Goal: Task Accomplishment & Management: Manage account settings

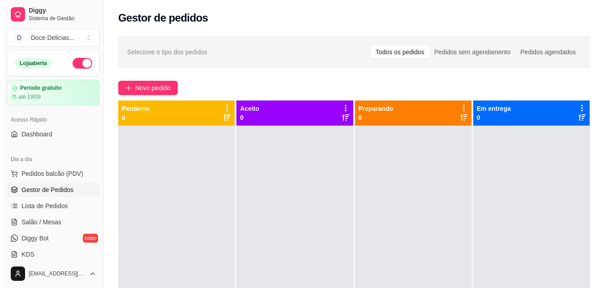
scroll to position [18, 0]
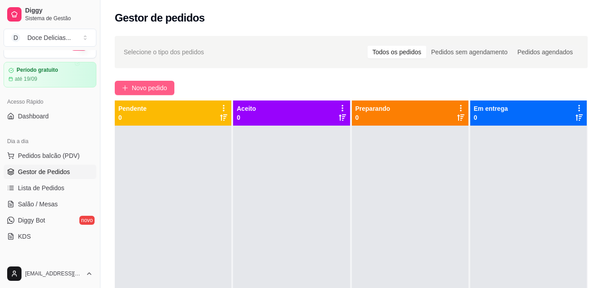
click at [132, 83] on span "Novo pedido" at bounding box center [149, 88] width 35 height 10
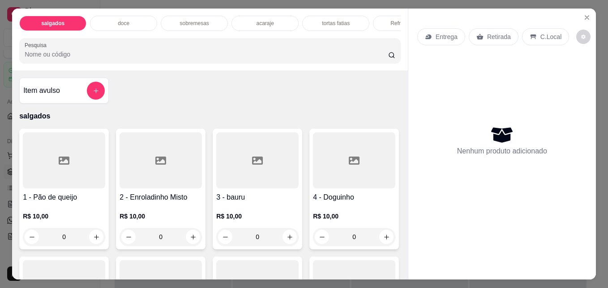
click at [127, 17] on div "doce" at bounding box center [123, 23] width 67 height 15
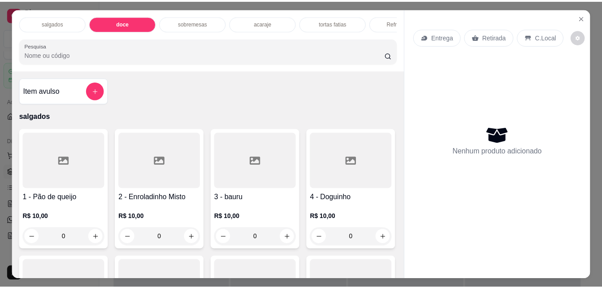
scroll to position [23, 0]
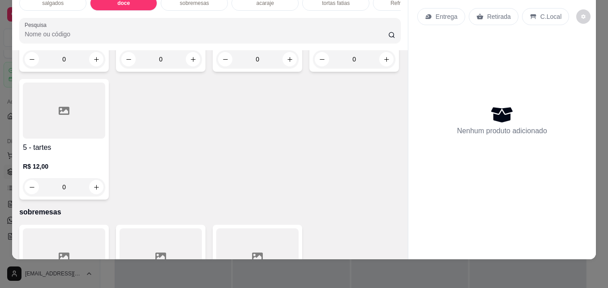
click at [57, 68] on input "0" at bounding box center [64, 59] width 50 height 18
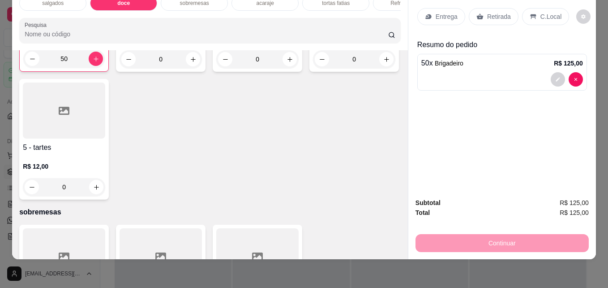
click at [70, 68] on input "50" at bounding box center [63, 59] width 49 height 18
type input "5"
click at [492, 12] on p "Retirada" at bounding box center [499, 16] width 24 height 9
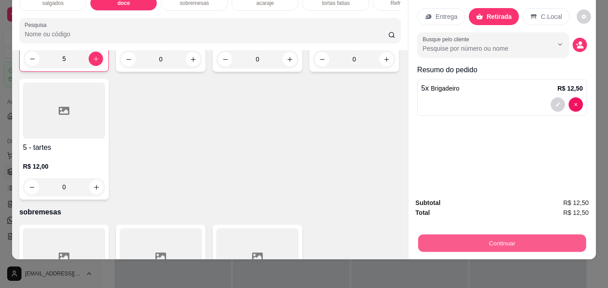
click at [490, 234] on button "Continuar" at bounding box center [502, 242] width 168 height 17
click at [490, 234] on button "Continuar" at bounding box center [502, 243] width 173 height 18
click at [473, 241] on button "Continuar" at bounding box center [502, 242] width 168 height 17
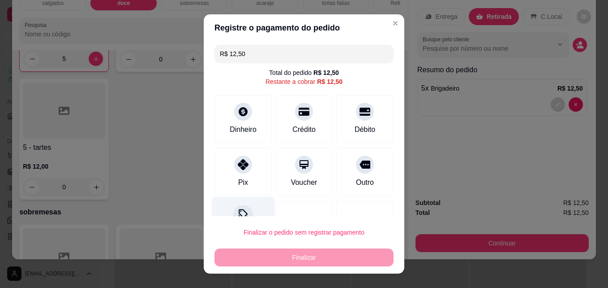
click at [235, 205] on div at bounding box center [243, 215] width 20 height 20
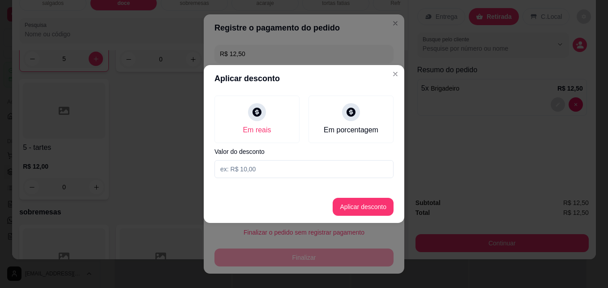
click at [239, 165] on input at bounding box center [304, 169] width 179 height 18
type input "2,50"
click at [340, 199] on button "Aplicar desconto" at bounding box center [363, 206] width 59 height 17
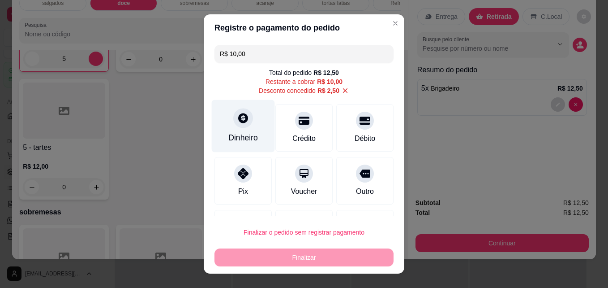
click at [222, 124] on div "Dinheiro" at bounding box center [243, 126] width 63 height 52
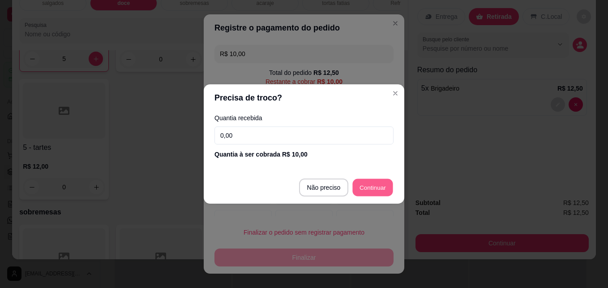
type input "R$ 0,00"
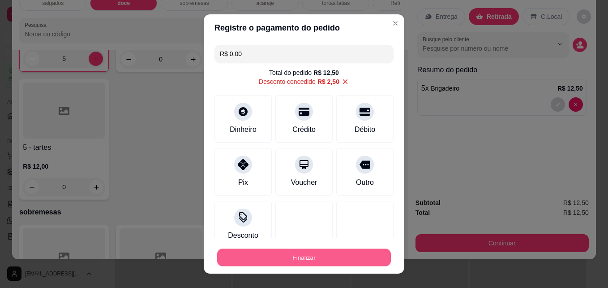
click at [351, 262] on button "Finalizar" at bounding box center [304, 257] width 174 height 17
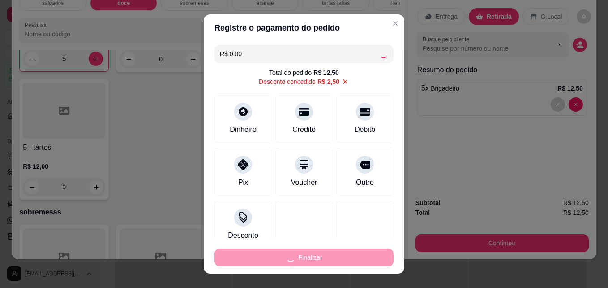
click at [351, 262] on div "Finalizar" at bounding box center [304, 257] width 179 height 18
type input "0"
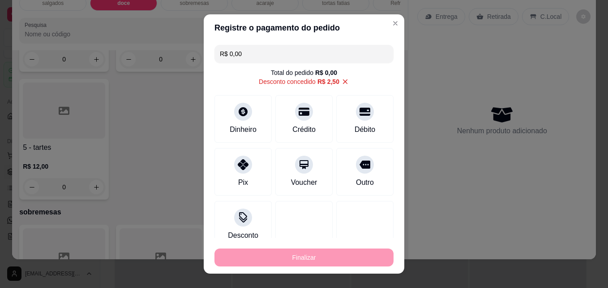
type input "-R$ 12,50"
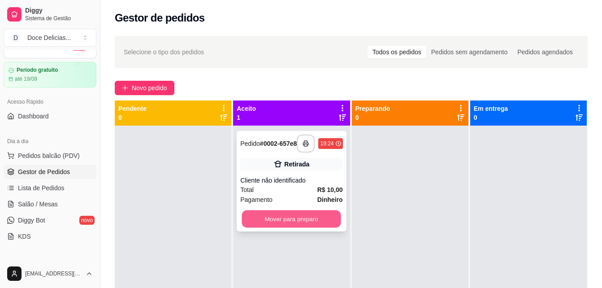
click at [328, 228] on button "Mover para preparo" at bounding box center [291, 218] width 99 height 17
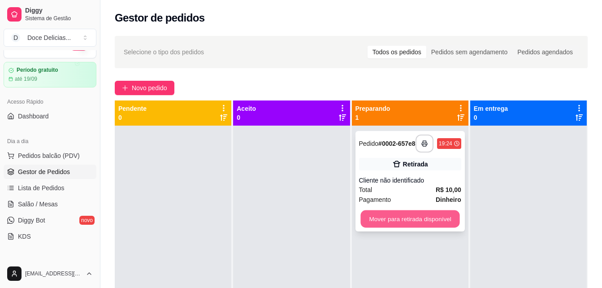
click at [373, 228] on button "Mover para retirada disponível" at bounding box center [409, 218] width 99 height 17
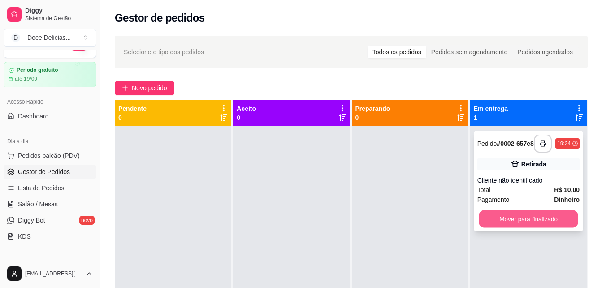
click at [478, 228] on button "Mover para finalizado" at bounding box center [527, 218] width 99 height 17
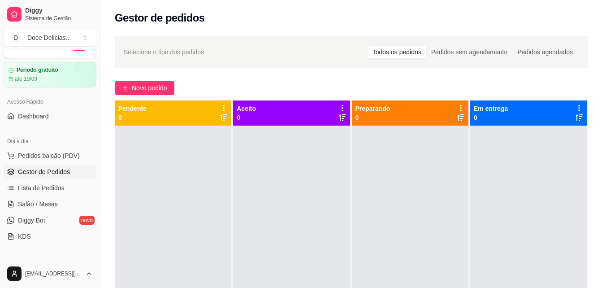
click at [475, 27] on div "Gestor de pedidos" at bounding box center [350, 15] width 501 height 30
click at [147, 91] on span "Novo pedido" at bounding box center [149, 88] width 35 height 10
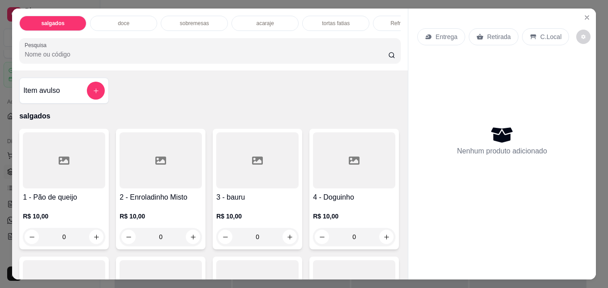
click at [126, 23] on div "doce" at bounding box center [123, 23] width 67 height 15
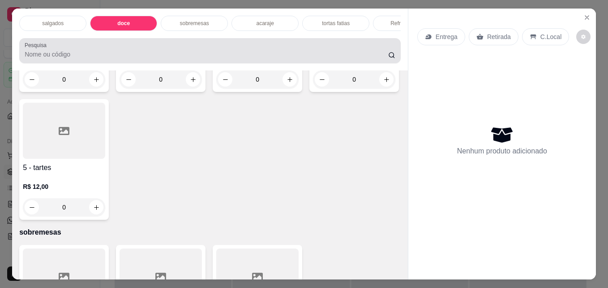
scroll to position [23, 0]
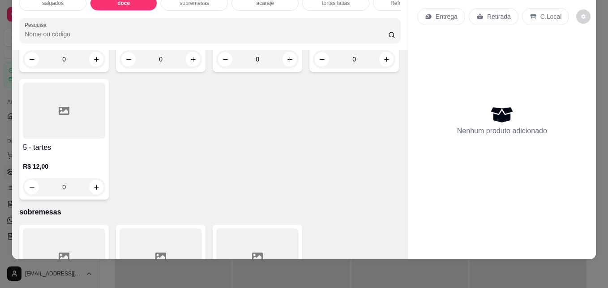
click at [102, 72] on div "1 - Brigadeiro R$ 2,50 0" at bounding box center [64, 5] width 90 height 131
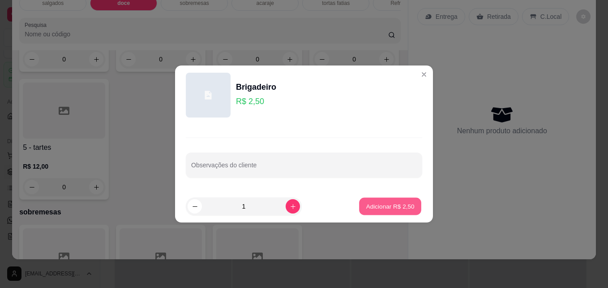
click at [390, 212] on button "Adicionar R$ 2,50" at bounding box center [390, 206] width 62 height 17
type input "1"
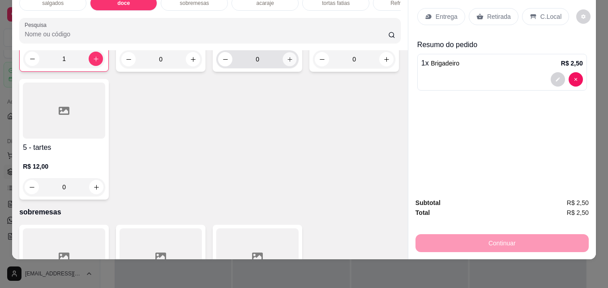
click at [285, 66] on button "increase-product-quantity" at bounding box center [290, 59] width 14 height 14
type input "1"
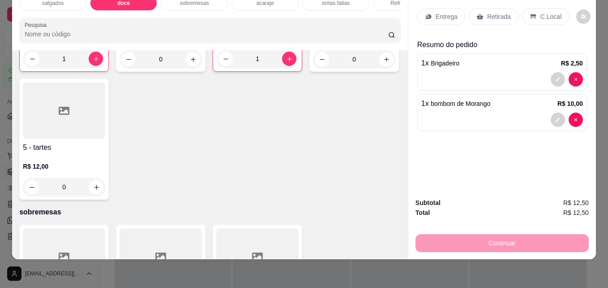
click at [497, 16] on div "Retirada" at bounding box center [494, 16] width 50 height 17
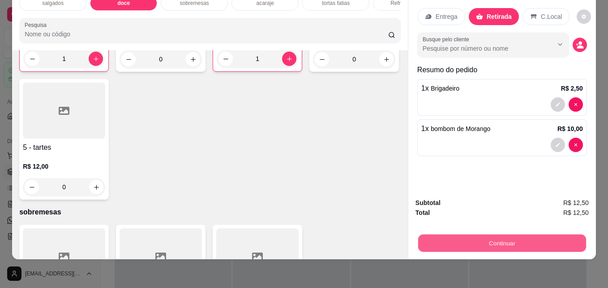
click at [490, 234] on button "Continuar" at bounding box center [502, 242] width 168 height 17
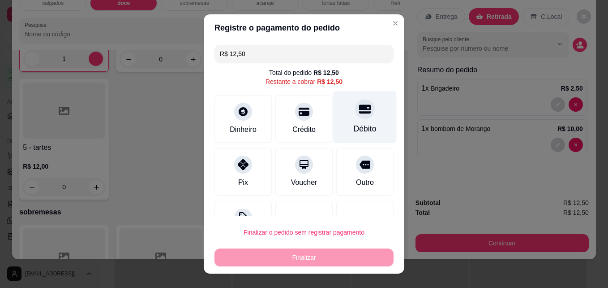
click at [354, 133] on div "Débito" at bounding box center [365, 129] width 23 height 12
type input "R$ 0,00"
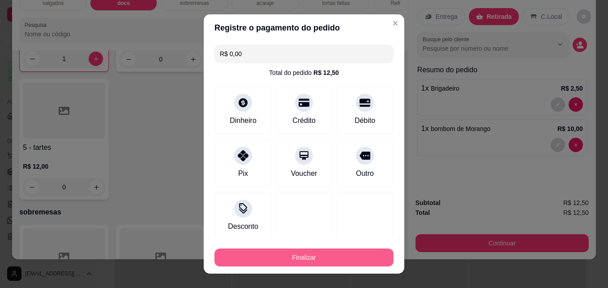
click at [286, 252] on button "Finalizar" at bounding box center [304, 257] width 179 height 18
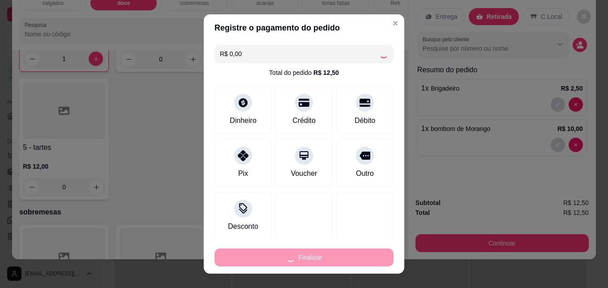
type input "0"
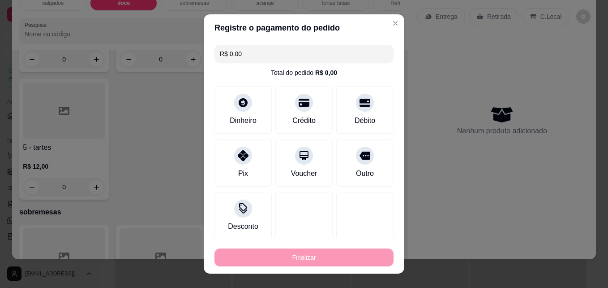
type input "-R$ 12,50"
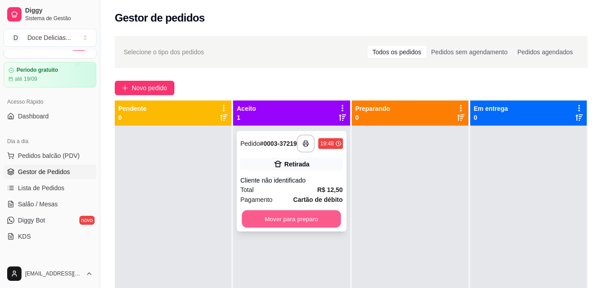
click at [284, 226] on button "Mover para preparo" at bounding box center [291, 218] width 99 height 17
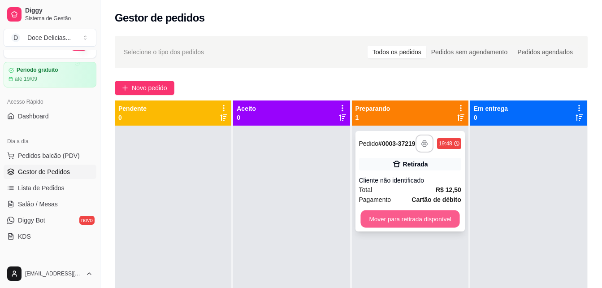
click at [365, 221] on button "Mover para retirada disponível" at bounding box center [409, 218] width 99 height 17
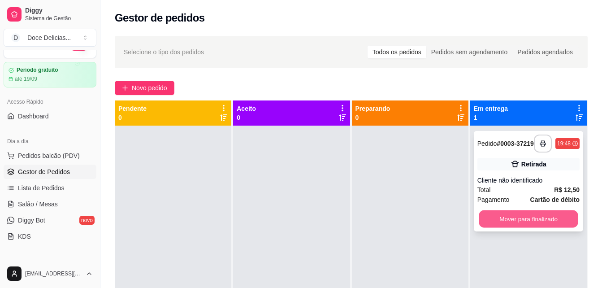
click at [493, 223] on button "Mover para finalizado" at bounding box center [527, 218] width 99 height 17
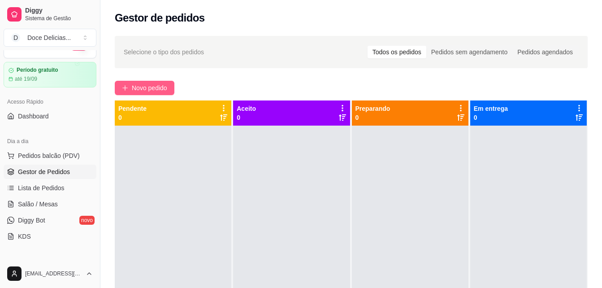
click at [134, 82] on button "Novo pedido" at bounding box center [145, 88] width 60 height 14
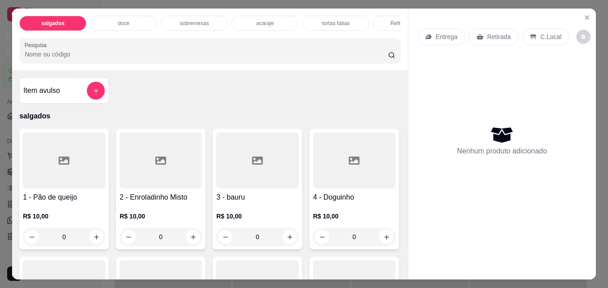
click at [126, 16] on div "doce" at bounding box center [123, 23] width 67 height 15
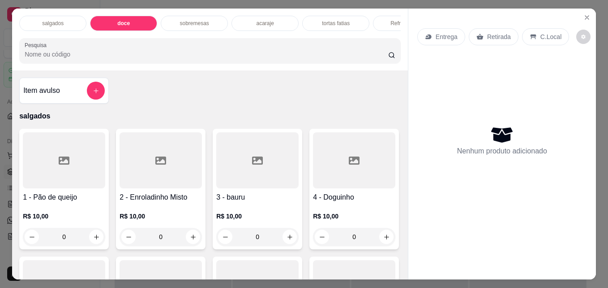
scroll to position [23, 0]
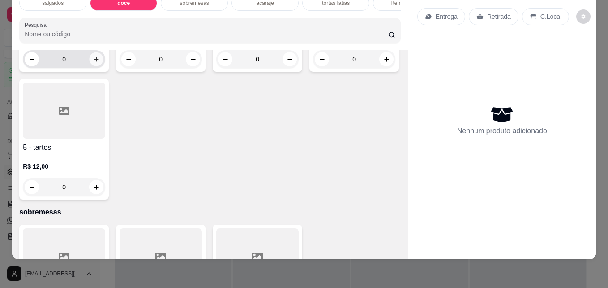
click at [93, 63] on icon "increase-product-quantity" at bounding box center [96, 59] width 7 height 7
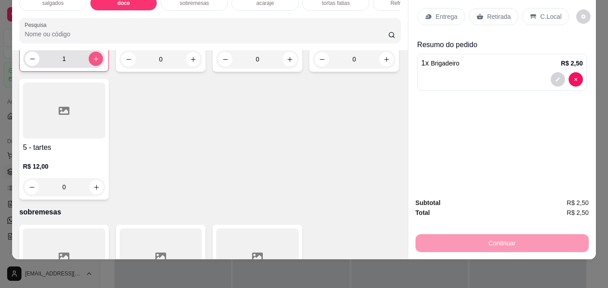
click at [93, 62] on icon "increase-product-quantity" at bounding box center [96, 59] width 7 height 7
type input "3"
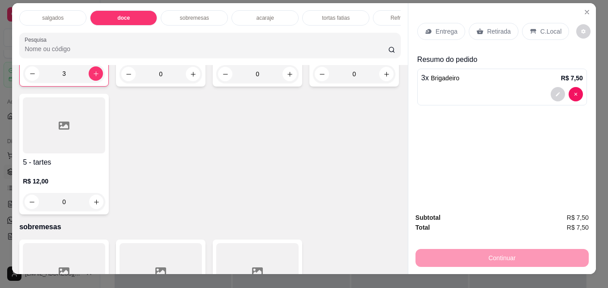
scroll to position [0, 0]
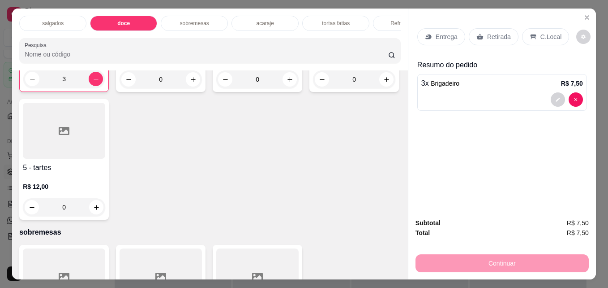
click at [337, 16] on div "tortas fatias" at bounding box center [335, 23] width 67 height 15
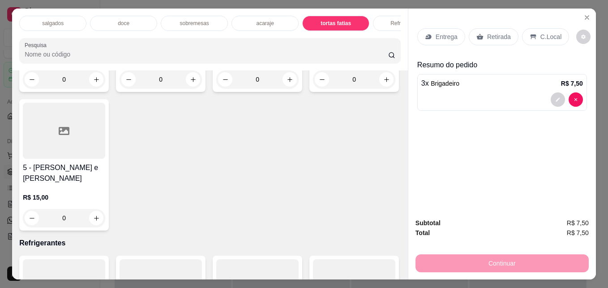
scroll to position [23, 0]
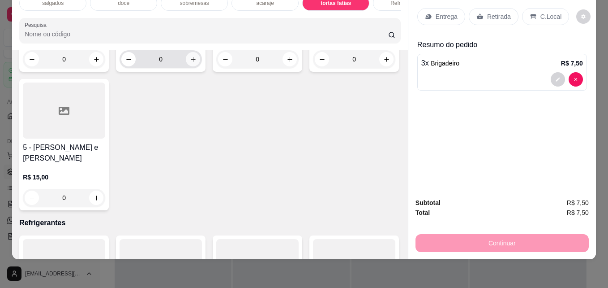
click at [186, 66] on button "increase-product-quantity" at bounding box center [193, 59] width 14 height 14
type input "1"
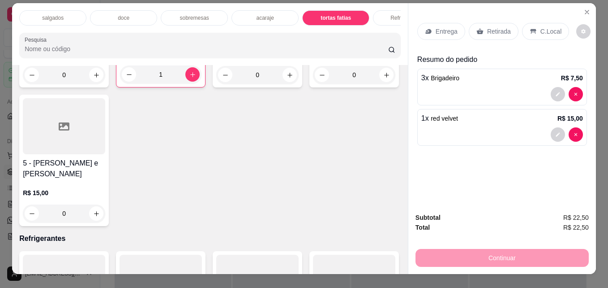
scroll to position [0, 0]
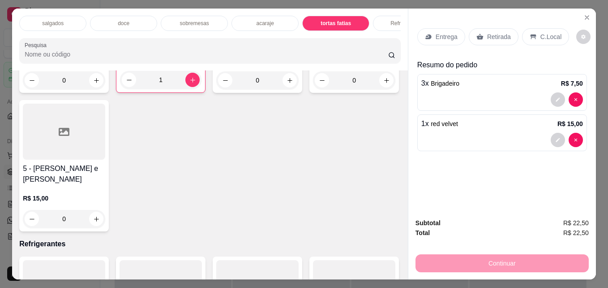
click at [393, 20] on p "Refrigerantes" at bounding box center [407, 23] width 32 height 7
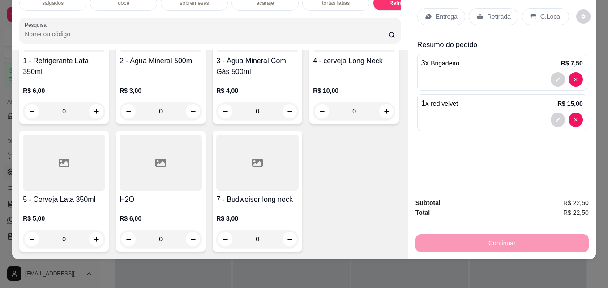
scroll to position [1682, 0]
click at [197, 236] on icon "increase-product-quantity" at bounding box center [193, 239] width 7 height 7
type input "1"
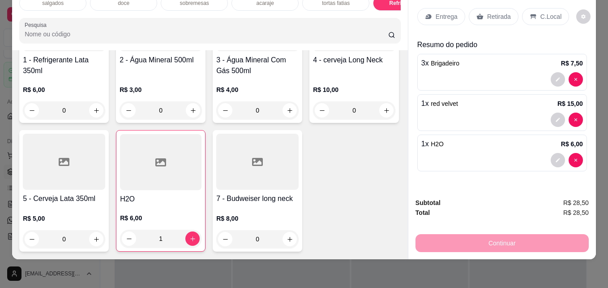
click at [487, 12] on p "Retirada" at bounding box center [499, 16] width 24 height 9
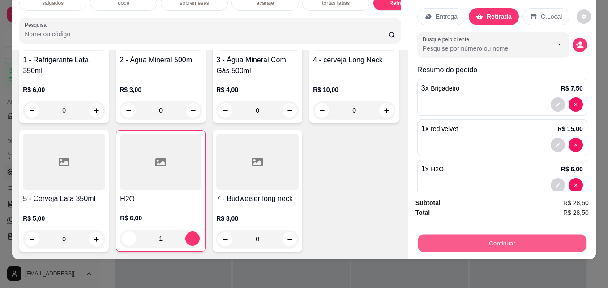
click at [487, 234] on button "Continuar" at bounding box center [502, 242] width 168 height 17
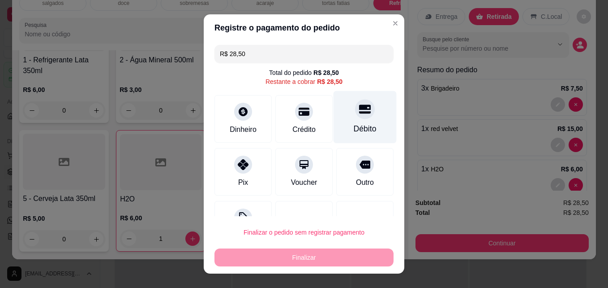
click at [355, 112] on div at bounding box center [365, 109] width 20 height 20
type input "R$ 0,00"
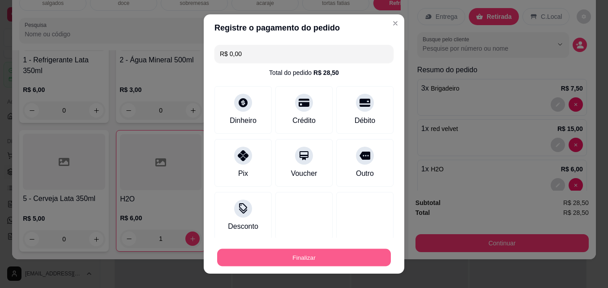
click at [272, 257] on button "Finalizar" at bounding box center [304, 257] width 174 height 17
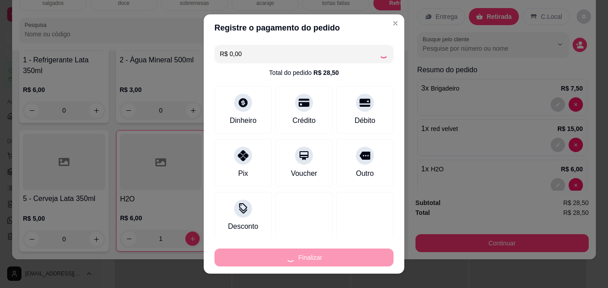
type input "0"
type input "-R$ 28,50"
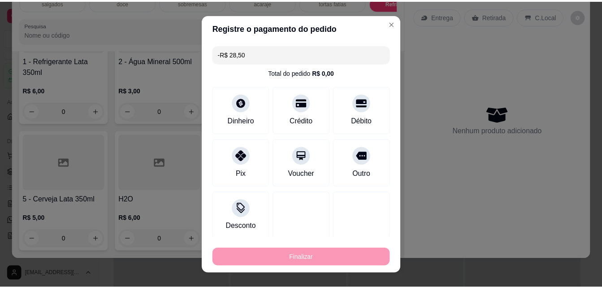
scroll to position [1681, 0]
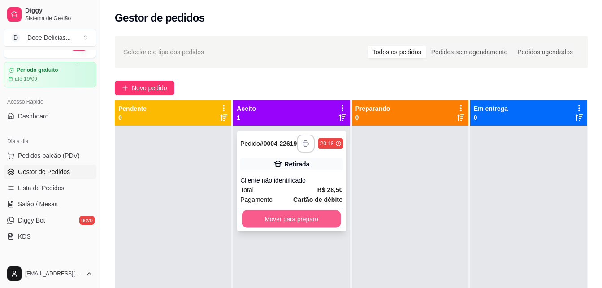
click at [310, 223] on button "Mover para preparo" at bounding box center [291, 218] width 99 height 17
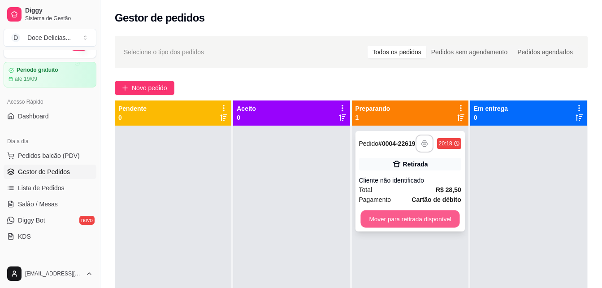
click at [390, 218] on button "Mover para retirada disponível" at bounding box center [409, 218] width 99 height 17
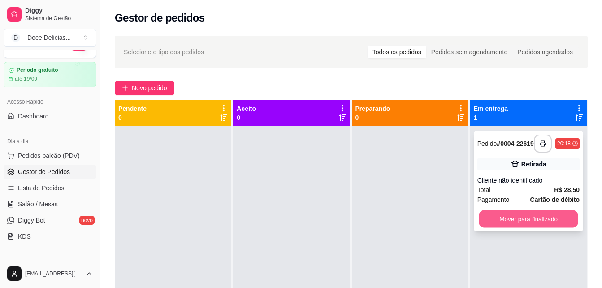
click at [489, 228] on button "Mover para finalizado" at bounding box center [527, 218] width 99 height 17
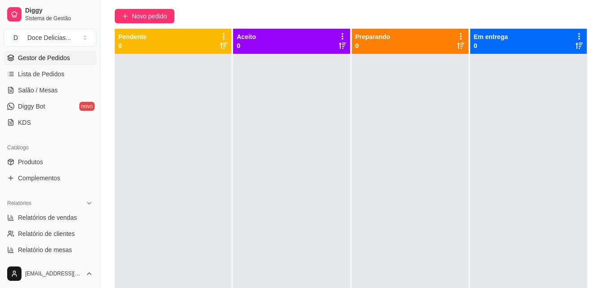
scroll to position [150, 0]
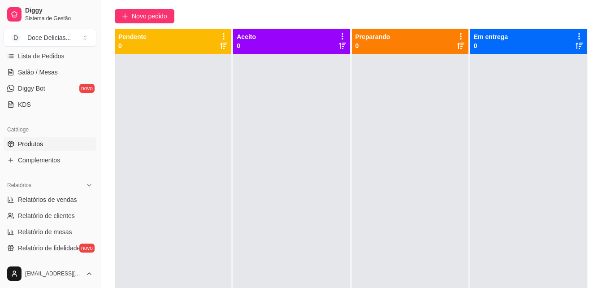
click at [40, 147] on span "Produtos" at bounding box center [30, 143] width 25 height 9
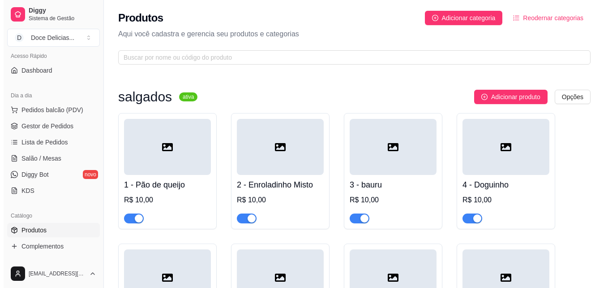
scroll to position [60, 0]
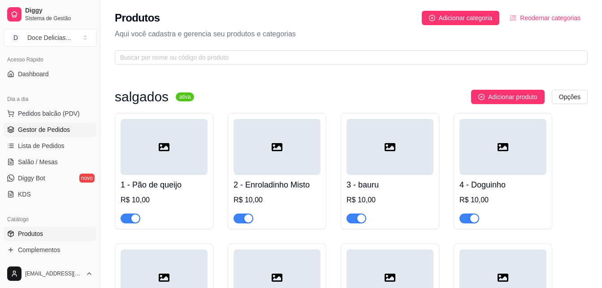
click at [33, 126] on span "Gestor de Pedidos" at bounding box center [44, 129] width 52 height 9
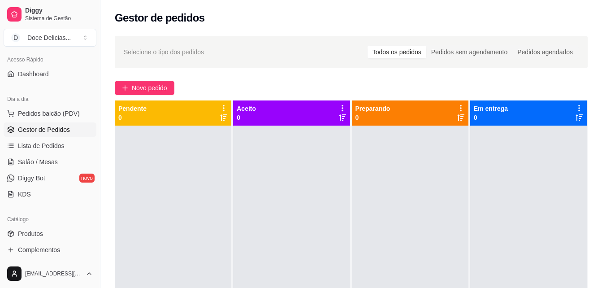
click at [4, 122] on link "Gestor de Pedidos" at bounding box center [50, 129] width 93 height 14
click at [115, 94] on button "Novo pedido" at bounding box center [145, 88] width 60 height 14
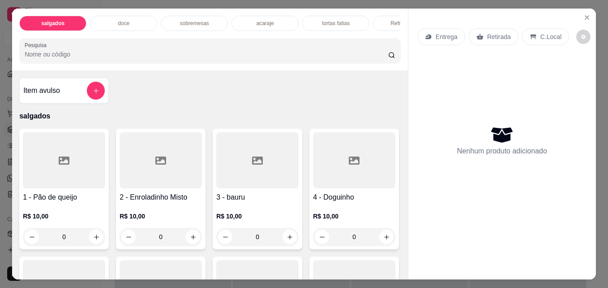
click at [118, 16] on div "doce" at bounding box center [123, 23] width 67 height 15
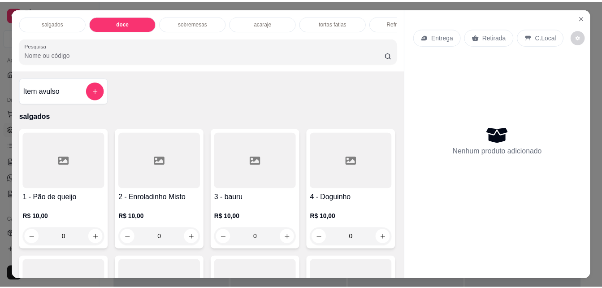
scroll to position [23, 0]
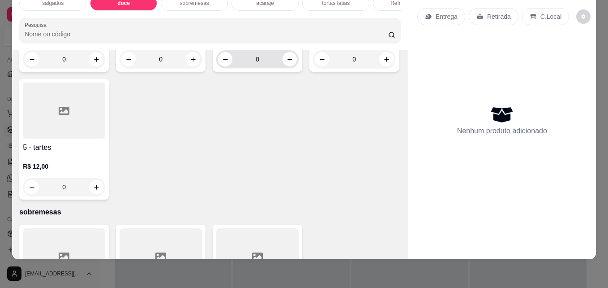
click at [250, 68] on input "0" at bounding box center [258, 59] width 50 height 18
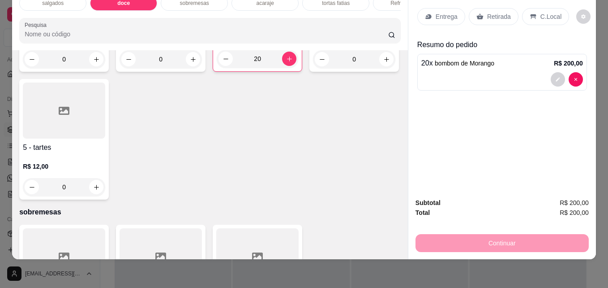
click at [272, 68] on input "20" at bounding box center [257, 59] width 49 height 18
type input "2"
click at [475, 16] on div "Retirada" at bounding box center [494, 16] width 50 height 17
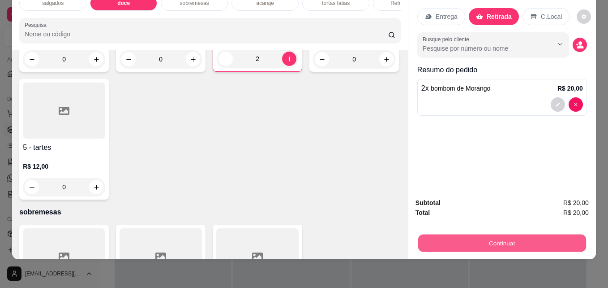
click at [476, 234] on button "Continuar" at bounding box center [502, 242] width 168 height 17
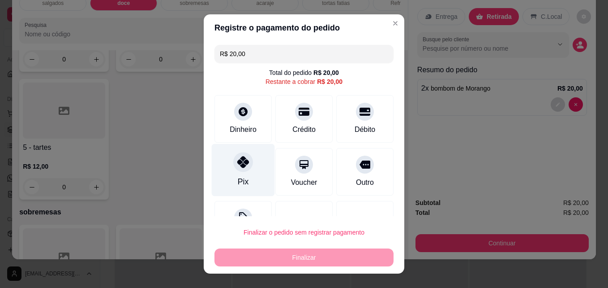
click at [238, 177] on div "Pix" at bounding box center [243, 182] width 11 height 12
type input "R$ 0,00"
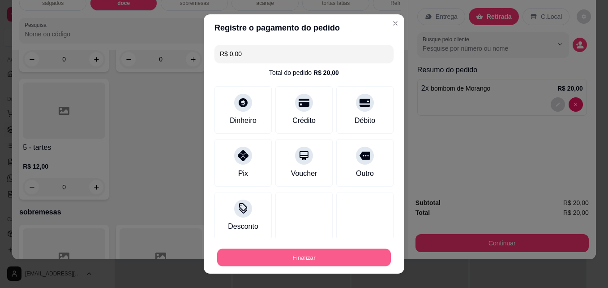
click at [276, 257] on button "Finalizar" at bounding box center [304, 257] width 174 height 17
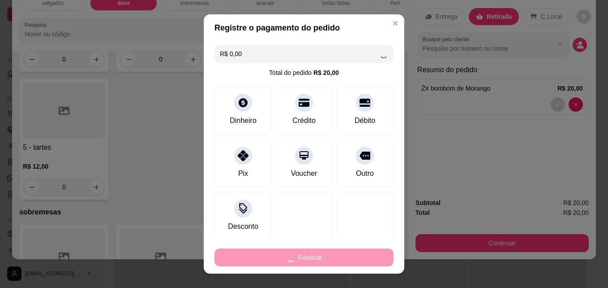
type input "0"
type input "-R$ 20,00"
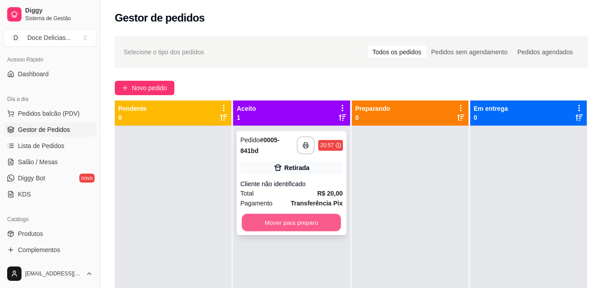
click at [279, 230] on button "Mover para preparo" at bounding box center [291, 222] width 99 height 17
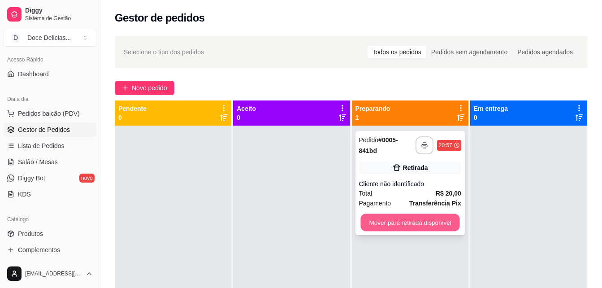
click at [365, 223] on button "Mover para retirada disponível" at bounding box center [409, 222] width 99 height 17
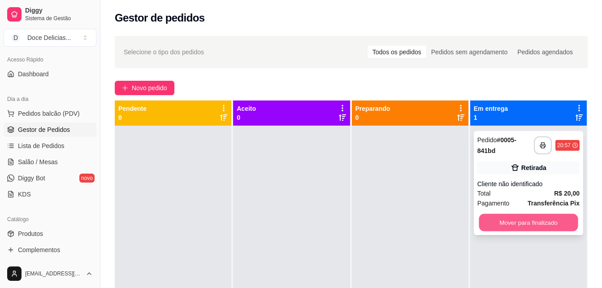
click at [500, 230] on button "Mover para finalizado" at bounding box center [527, 222] width 99 height 17
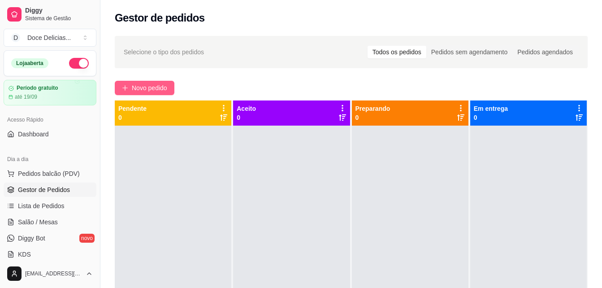
click at [138, 87] on span "Novo pedido" at bounding box center [149, 88] width 35 height 10
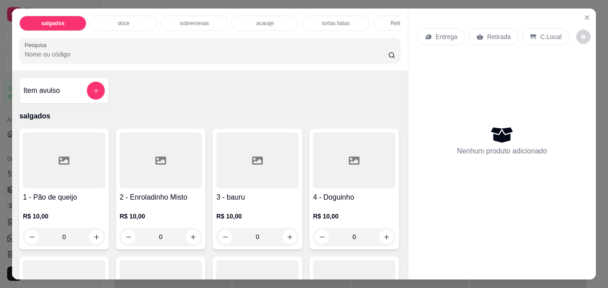
click at [317, 20] on div "tortas fatias" at bounding box center [335, 23] width 67 height 15
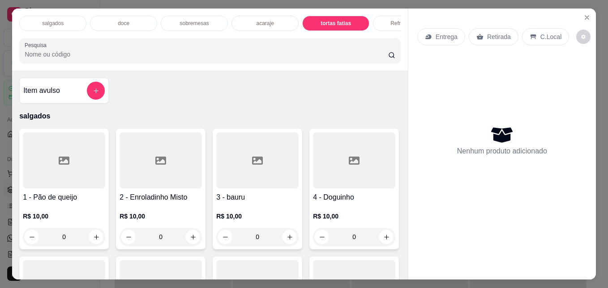
scroll to position [23, 0]
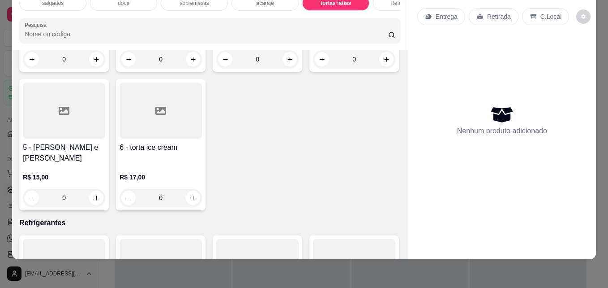
click at [252, 30] on input "Pesquisa" at bounding box center [207, 34] width 364 height 9
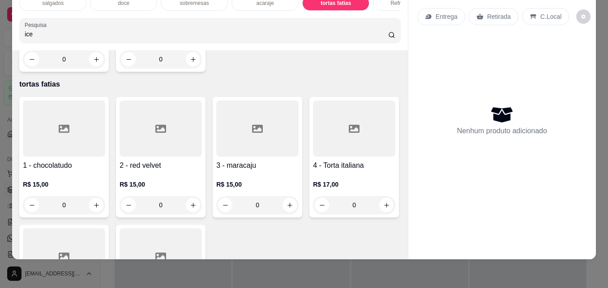
scroll to position [1428, 0]
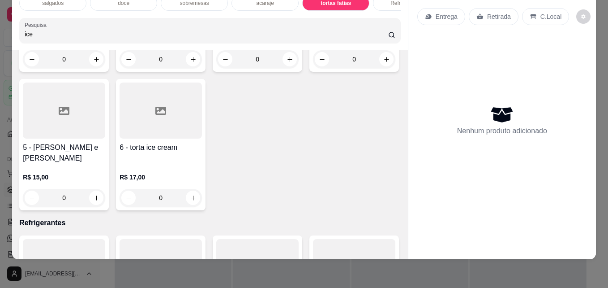
type input "ice"
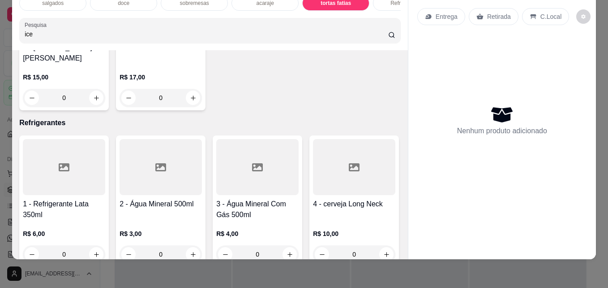
scroll to position [1536, 0]
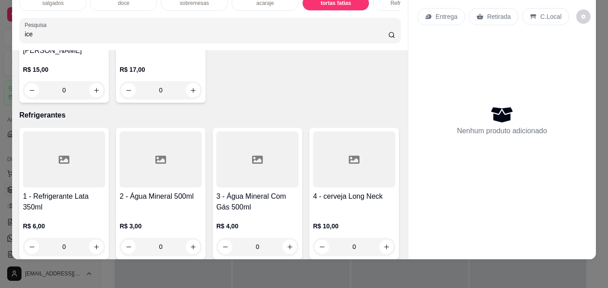
click at [186, 99] on input "0" at bounding box center [161, 90] width 50 height 18
type input "1"
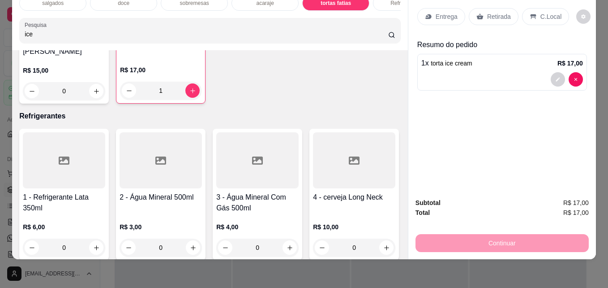
scroll to position [1537, 0]
type input "1"
click at [497, 12] on p "Retirada" at bounding box center [499, 16] width 24 height 9
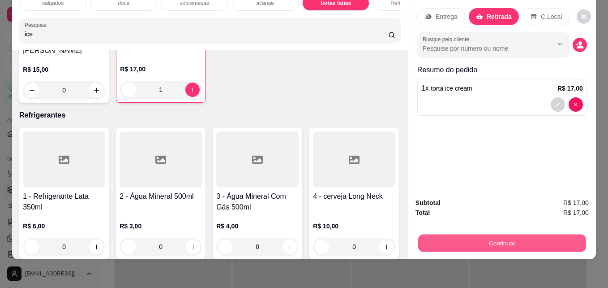
click at [493, 234] on button "Continuar" at bounding box center [502, 242] width 168 height 17
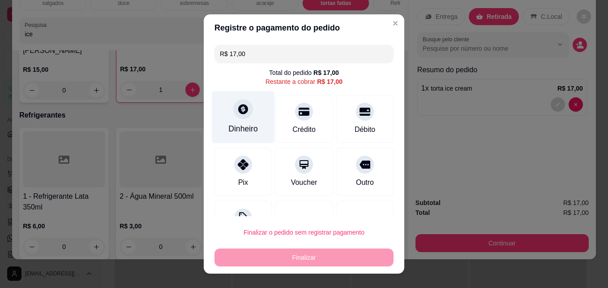
click at [246, 116] on div "Dinheiro" at bounding box center [243, 117] width 63 height 52
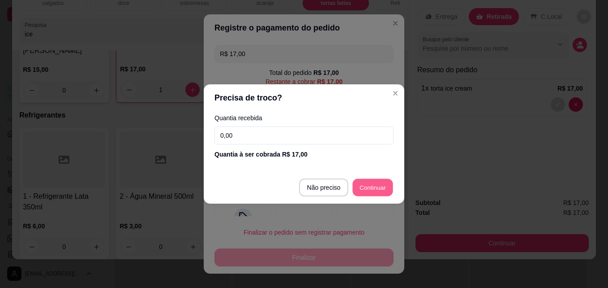
type input "R$ 0,00"
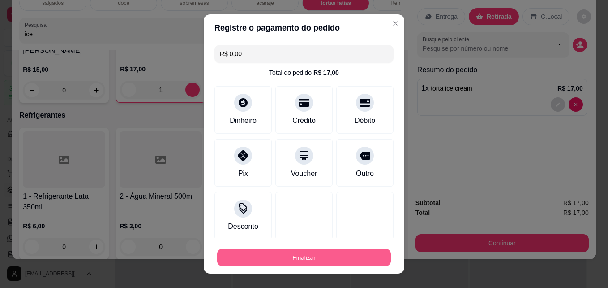
click at [323, 262] on button "Finalizar" at bounding box center [304, 257] width 174 height 17
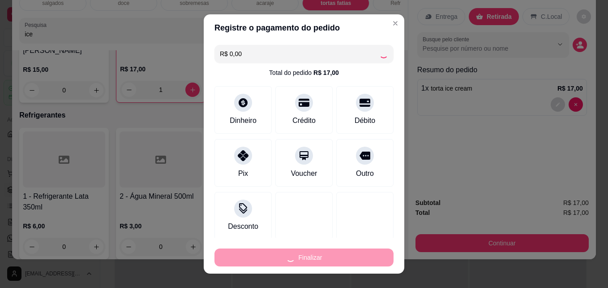
type input "0"
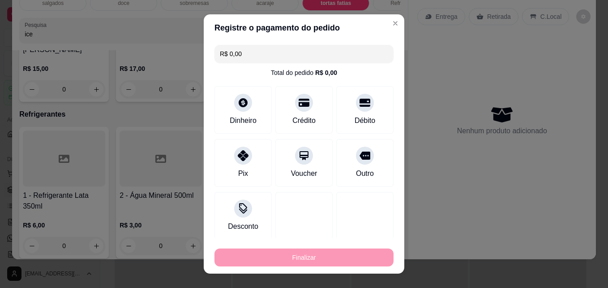
type input "-R$ 17,00"
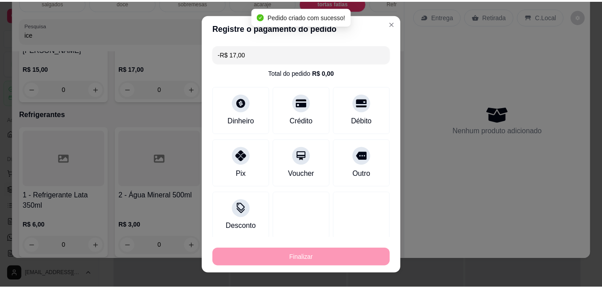
scroll to position [1536, 0]
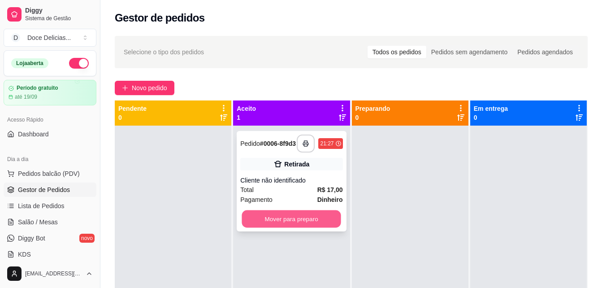
click at [266, 215] on button "Mover para preparo" at bounding box center [291, 218] width 99 height 17
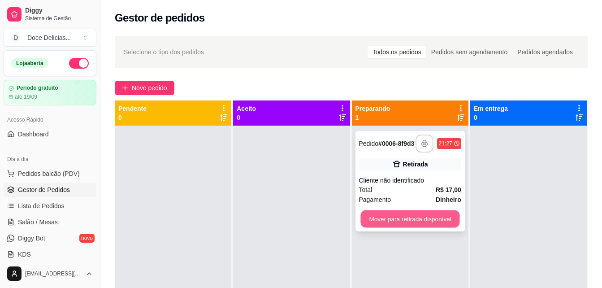
click at [383, 228] on button "Mover para retirada disponível" at bounding box center [409, 218] width 99 height 17
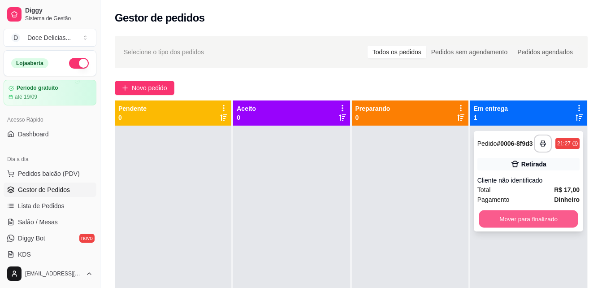
click at [485, 217] on button "Mover para finalizado" at bounding box center [527, 218] width 99 height 17
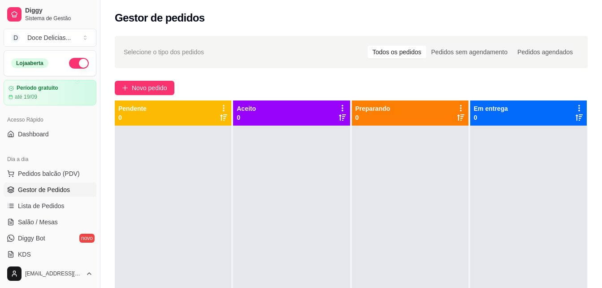
scroll to position [18, 0]
